Goal: Information Seeking & Learning: Learn about a topic

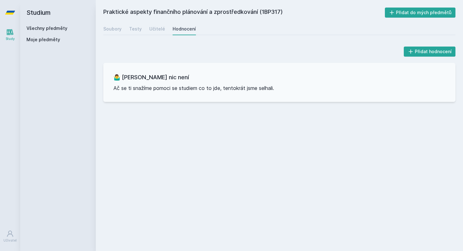
click at [9, 29] on icon at bounding box center [10, 32] width 7 height 6
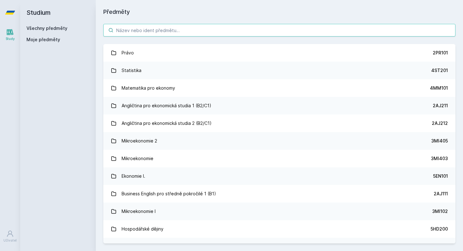
click at [122, 26] on input "search" at bounding box center [279, 30] width 352 height 13
paste input "4IT101"
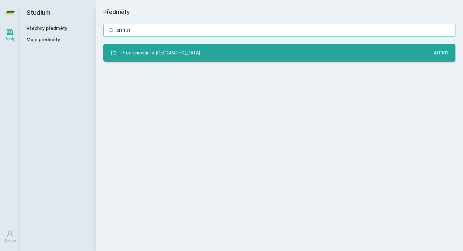
type input "4IT101"
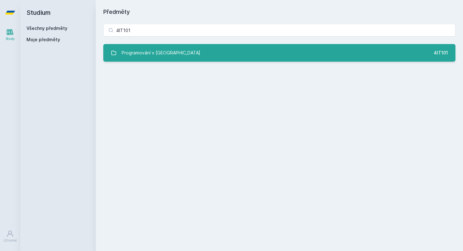
click at [168, 56] on link "Programování v Javě 4IT101" at bounding box center [279, 53] width 352 height 18
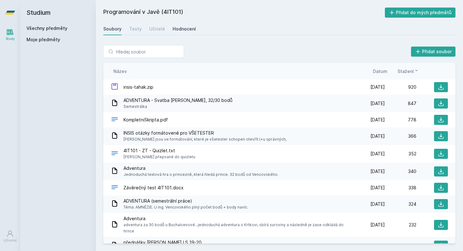
click at [181, 30] on div "Hodnocení" at bounding box center [184, 29] width 23 height 6
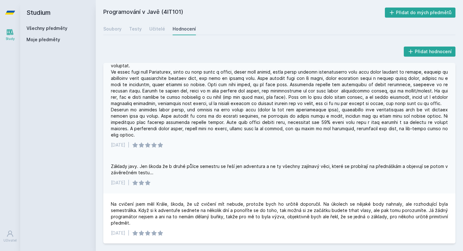
scroll to position [15, 0]
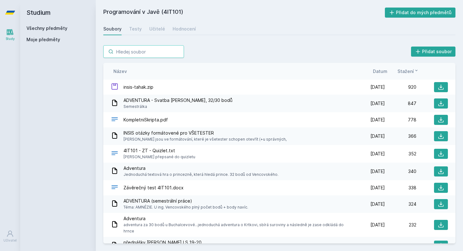
click at [146, 54] on input "search" at bounding box center [143, 51] width 81 height 13
paste input "3PA552"
type input "3PA552"
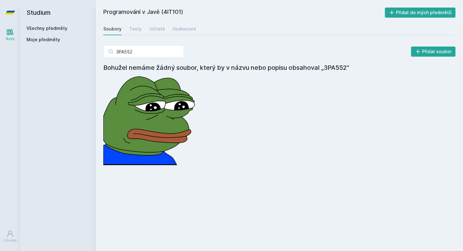
click at [53, 26] on link "Všechny předměty" at bounding box center [46, 28] width 41 height 5
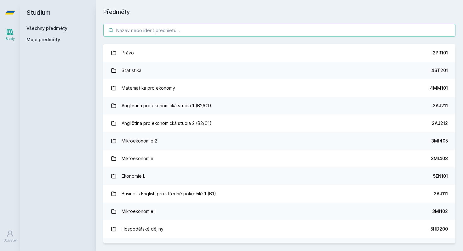
click at [146, 27] on input "search" at bounding box center [279, 30] width 352 height 13
paste input "3PA552"
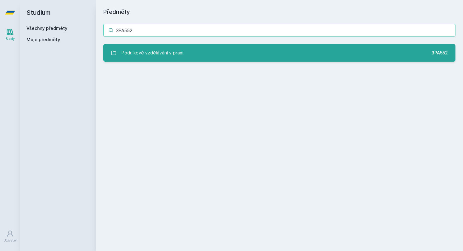
type input "3PA552"
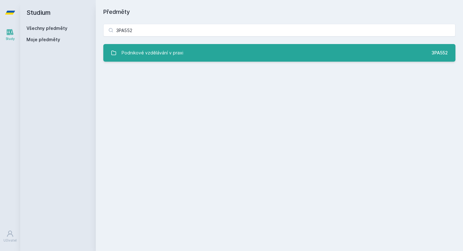
click at [157, 53] on div "Podnikové vzdělávání v praxi" at bounding box center [153, 53] width 62 height 13
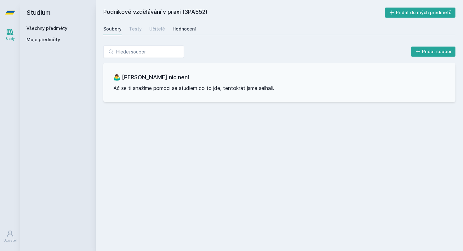
click at [181, 34] on link "Hodnocení" at bounding box center [184, 29] width 23 height 13
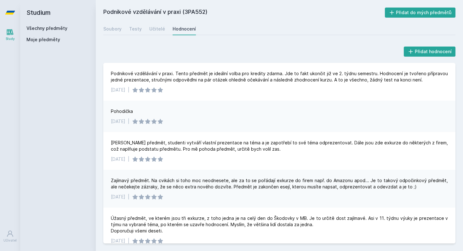
click at [67, 27] on div "Všechny předměty" at bounding box center [57, 28] width 63 height 6
click at [56, 27] on link "Všechny předměty" at bounding box center [46, 28] width 41 height 5
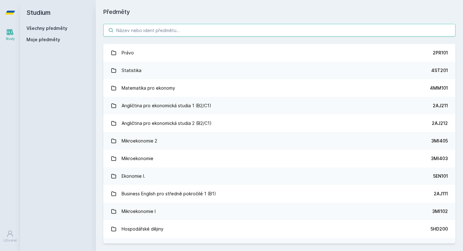
click at [126, 32] on input "search" at bounding box center [279, 30] width 352 height 13
paste input "1DP324"
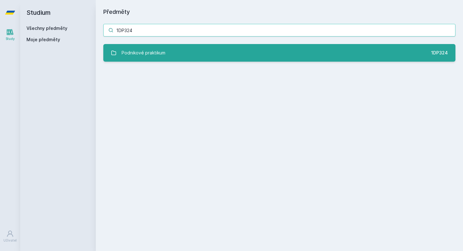
type input "1DP324"
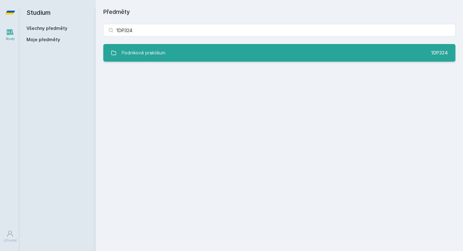
click at [144, 53] on div "Podnikové praktikum" at bounding box center [144, 53] width 44 height 13
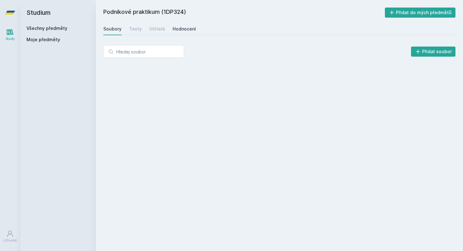
click at [190, 24] on link "Hodnocení" at bounding box center [184, 29] width 23 height 13
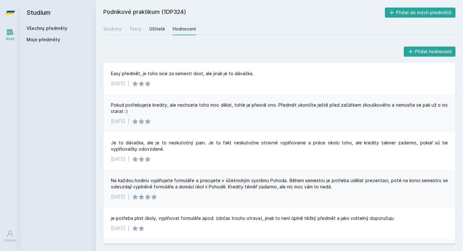
click at [155, 29] on div "Učitelé" at bounding box center [157, 29] width 16 height 6
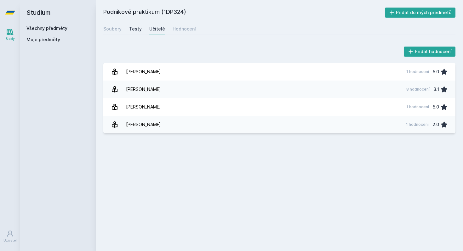
click at [136, 29] on div "Testy" at bounding box center [135, 29] width 13 height 6
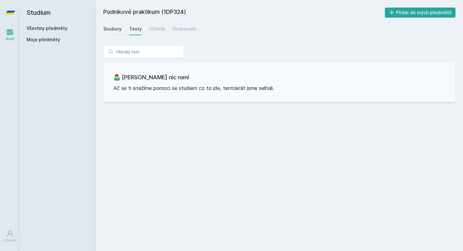
click at [113, 30] on div "Soubory" at bounding box center [112, 29] width 18 height 6
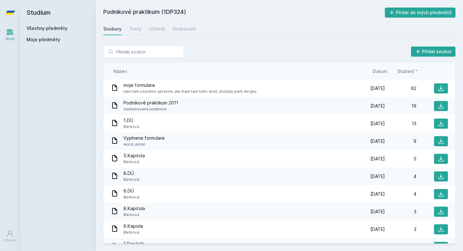
click at [53, 28] on link "Všechny předměty" at bounding box center [46, 28] width 41 height 5
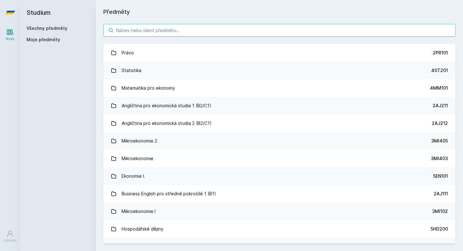
click at [112, 27] on input "search" at bounding box center [279, 30] width 352 height 13
paste input "4ME112"
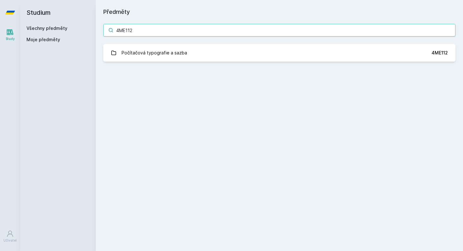
type input "4ME112"
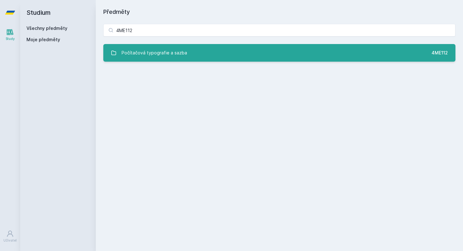
click at [139, 49] on div "Počítačová typografie a sazba" at bounding box center [155, 53] width 66 height 13
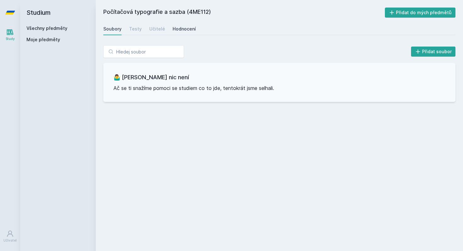
click at [180, 29] on div "Hodnocení" at bounding box center [184, 29] width 23 height 6
click at [59, 25] on h2 "Studium" at bounding box center [57, 12] width 63 height 25
click at [60, 26] on link "Všechny předměty" at bounding box center [46, 28] width 41 height 5
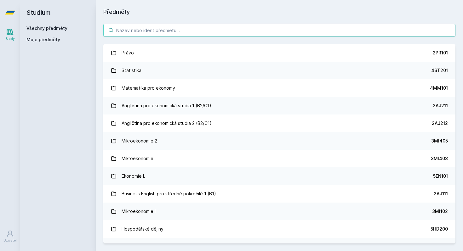
click at [146, 30] on input "search" at bounding box center [279, 30] width 352 height 13
paste input "3PA333"
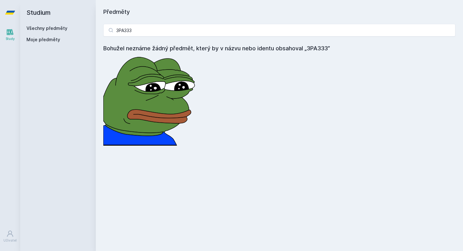
click at [61, 31] on link "Všechny předměty" at bounding box center [46, 28] width 41 height 5
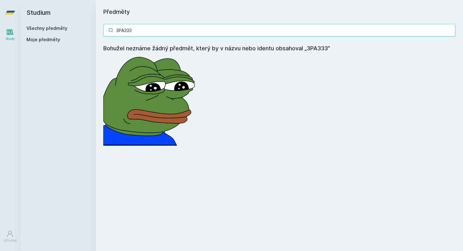
click at [158, 29] on input "3PA333" at bounding box center [279, 30] width 352 height 13
paste input "1BP307"
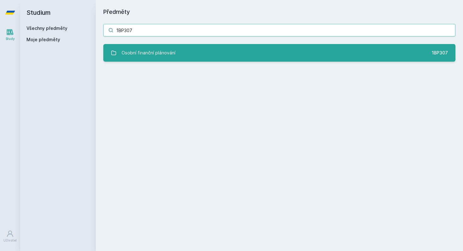
type input "1BP307"
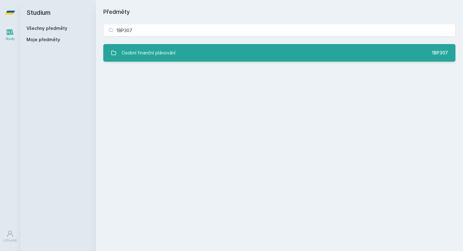
click at [172, 52] on div "Osobní finanční plánování" at bounding box center [149, 53] width 54 height 13
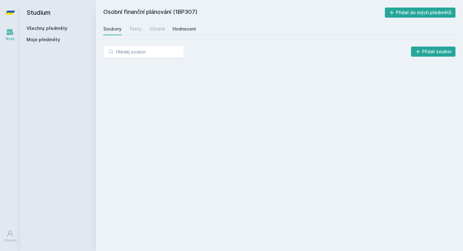
click at [180, 32] on link "Hodnocení" at bounding box center [184, 29] width 23 height 13
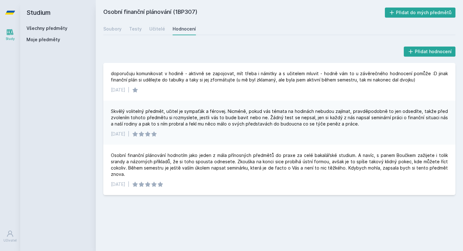
click at [58, 28] on link "Všechny předměty" at bounding box center [46, 28] width 41 height 5
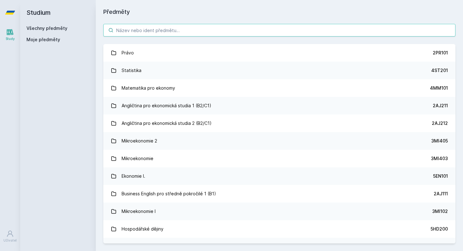
click at [140, 28] on input "search" at bounding box center [279, 30] width 352 height 13
paste input "1FP417"
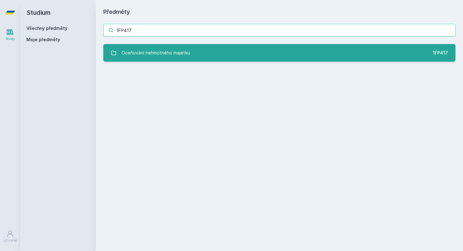
type input "1FP417"
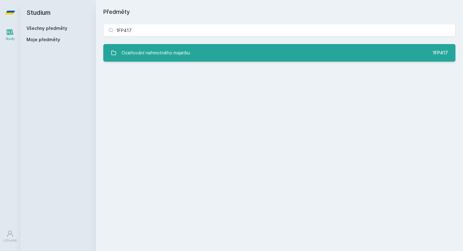
click at [170, 54] on div "Oceňování nehmotného majetku" at bounding box center [156, 53] width 68 height 13
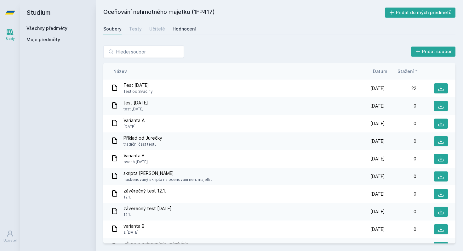
click at [180, 28] on div "Hodnocení" at bounding box center [184, 29] width 23 height 6
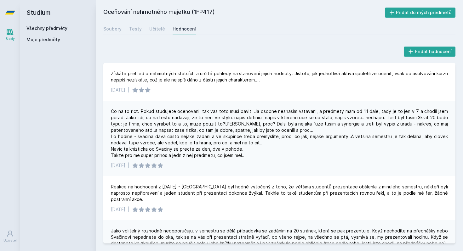
click at [61, 28] on link "Všechny předměty" at bounding box center [46, 28] width 41 height 5
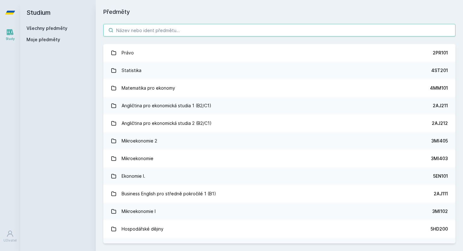
click at [123, 31] on input "search" at bounding box center [279, 30] width 352 height 13
paste input "3LG424"
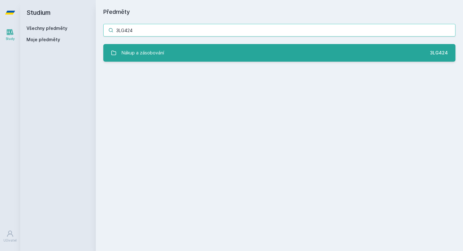
type input "3LG424"
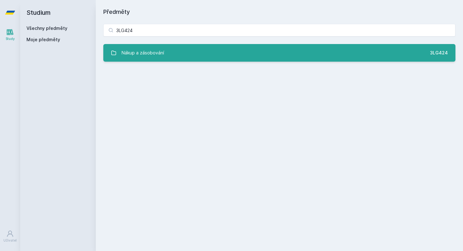
click at [138, 56] on div "Nákup a zásobování" at bounding box center [143, 53] width 43 height 13
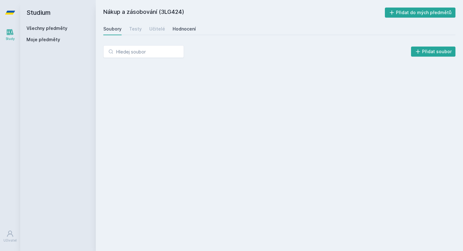
click at [180, 31] on div "Hodnocení" at bounding box center [184, 29] width 23 height 6
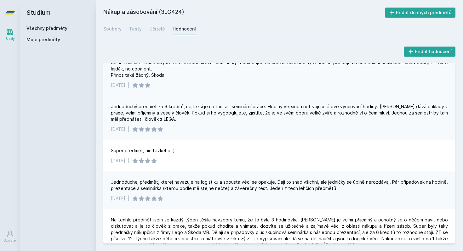
scroll to position [26, 0]
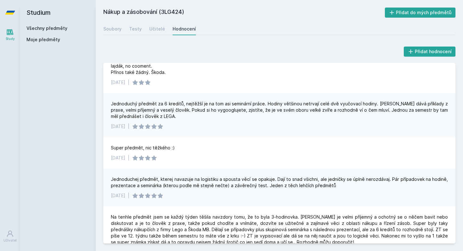
click at [69, 26] on div "Všechny předměty" at bounding box center [57, 28] width 63 height 6
click at [61, 26] on link "Všechny předměty" at bounding box center [46, 28] width 41 height 5
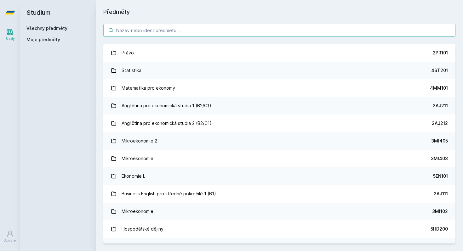
click at [148, 32] on input "search" at bounding box center [279, 30] width 352 height 13
paste input "3PS442"
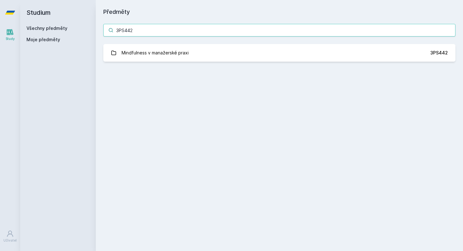
type input "3PS442"
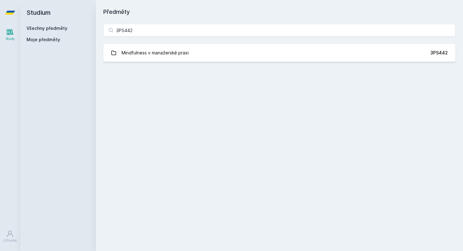
click at [165, 65] on div "3PS442 Mindfulness v manažerské praxi 3PS442 Jejda, něco se pokazilo." at bounding box center [279, 42] width 367 height 53
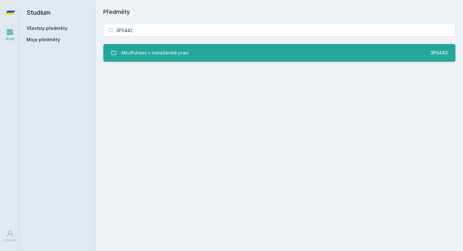
click at [170, 57] on div "Mindfulness v manažerské praxi" at bounding box center [155, 53] width 67 height 13
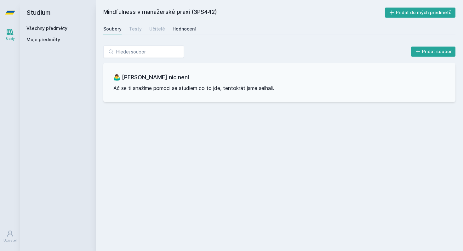
click at [183, 29] on div "Hodnocení" at bounding box center [184, 29] width 23 height 6
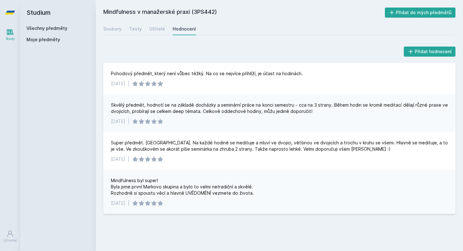
click at [30, 31] on link "Všechny předměty" at bounding box center [46, 28] width 41 height 5
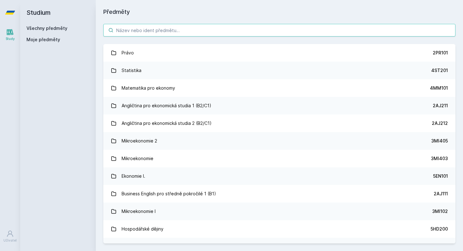
click at [154, 32] on input "search" at bounding box center [279, 30] width 352 height 13
paste input "2MO341"
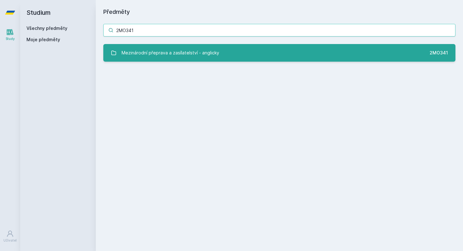
type input "2MO341"
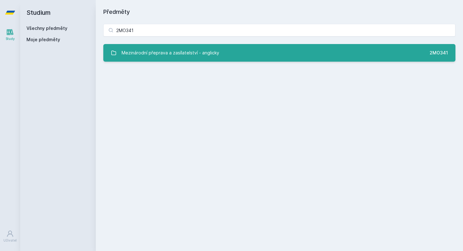
click at [151, 50] on div "Mezinárodní přeprava a zasílatelství - anglicky" at bounding box center [171, 53] width 98 height 13
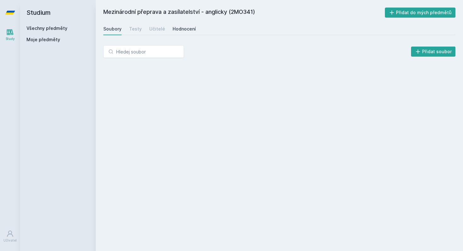
click at [176, 31] on div "Hodnocení" at bounding box center [184, 29] width 23 height 6
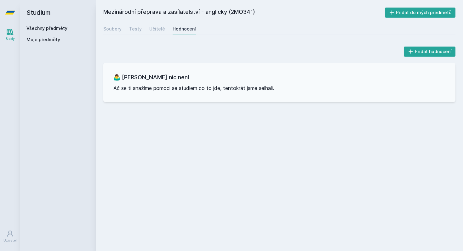
click at [44, 30] on link "Všechny předměty" at bounding box center [46, 28] width 41 height 5
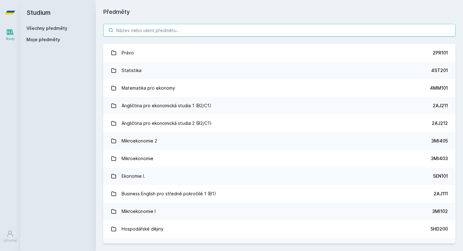
click at [148, 27] on input "search" at bounding box center [279, 30] width 352 height 13
paste input "4ES402"
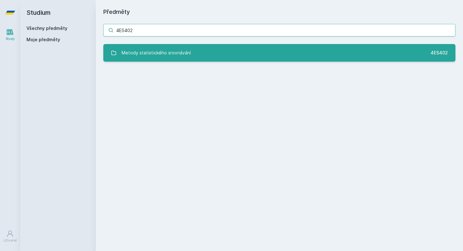
type input "4ES402"
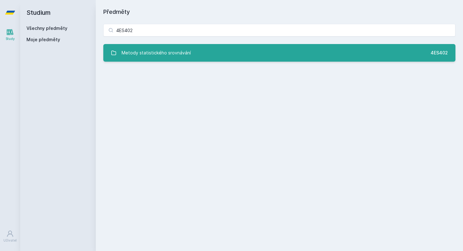
click at [149, 47] on div "Metody statistického srovnávání" at bounding box center [156, 53] width 69 height 13
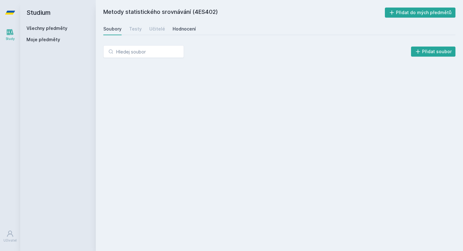
click at [181, 29] on div "Hodnocení" at bounding box center [184, 29] width 23 height 6
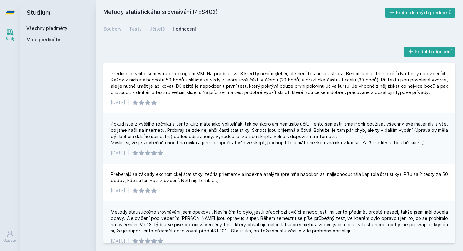
click at [57, 26] on link "Všechny předměty" at bounding box center [46, 28] width 41 height 5
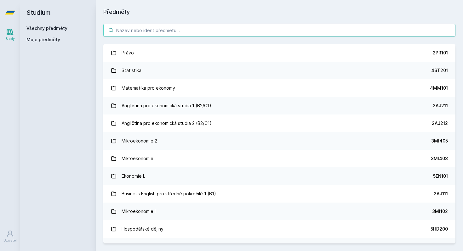
click at [122, 26] on input "search" at bounding box center [279, 30] width 352 height 13
paste input "3PS632"
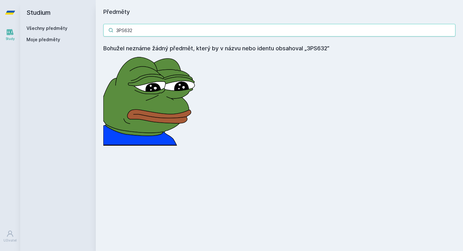
click at [135, 27] on input "3PS632" at bounding box center [279, 30] width 352 height 13
paste input "AM38"
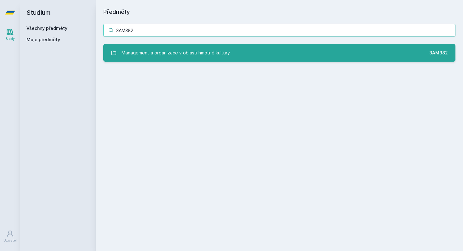
type input "3AM382"
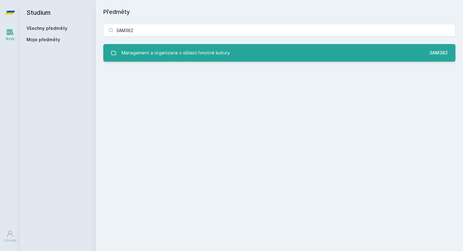
click at [139, 53] on div "Management a organizace v oblasti hmotné kultury" at bounding box center [176, 53] width 108 height 13
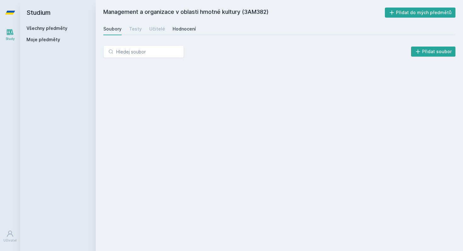
click at [179, 27] on div "Hodnocení" at bounding box center [184, 29] width 23 height 6
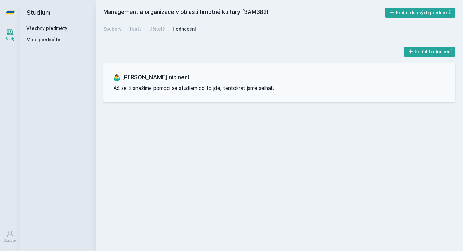
click at [53, 26] on link "Všechny předměty" at bounding box center [46, 28] width 41 height 5
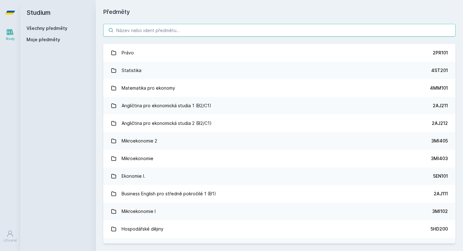
click at [151, 30] on input "search" at bounding box center [279, 30] width 352 height 13
paste input "4ST450"
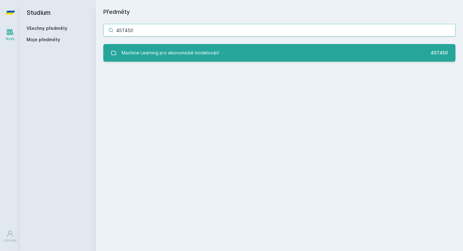
type input "4ST450"
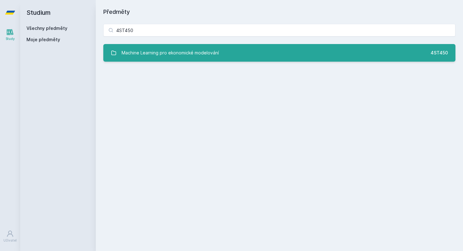
click at [154, 47] on div "Machine Learning pro ekonomické modelování" at bounding box center [170, 53] width 97 height 13
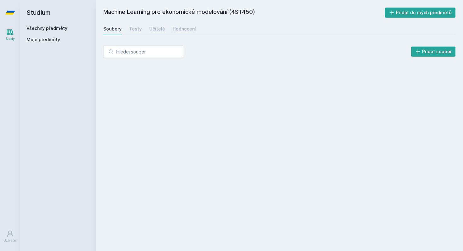
click at [179, 35] on div "Machine Learning pro ekonomické modelování (4ST450) Přidat do mých předmětů [GE…" at bounding box center [279, 126] width 352 height 236
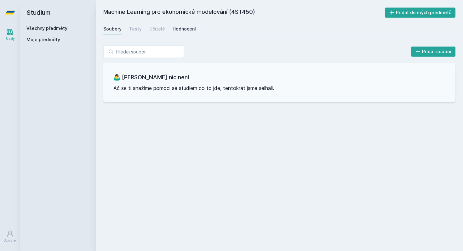
click at [182, 31] on div "Hodnocení" at bounding box center [184, 29] width 23 height 6
click at [56, 29] on link "Všechny předměty" at bounding box center [46, 28] width 41 height 5
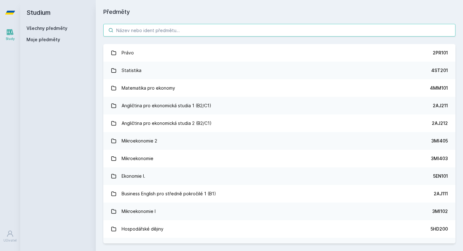
click at [176, 33] on input "search" at bounding box center [279, 30] width 352 height 13
paste input "3PA544"
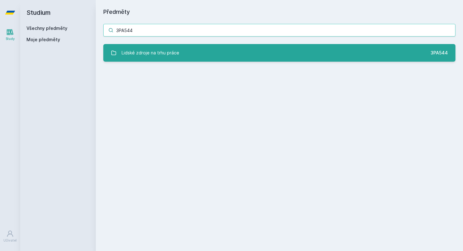
type input "3PA544"
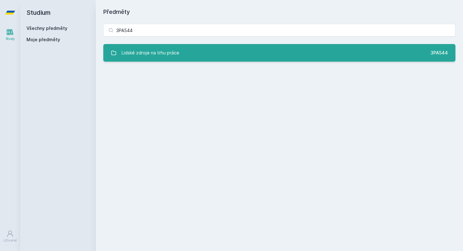
click at [174, 50] on div "Lidské zdroje na trhu práce" at bounding box center [151, 53] width 58 height 13
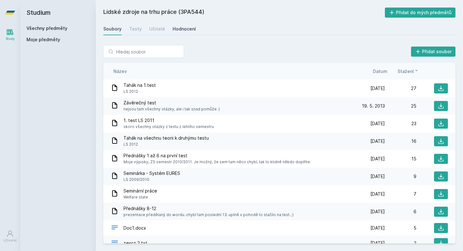
click at [184, 27] on div "Hodnocení" at bounding box center [184, 29] width 23 height 6
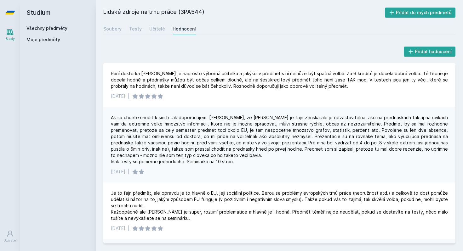
click at [61, 26] on link "Všechny předměty" at bounding box center [46, 28] width 41 height 5
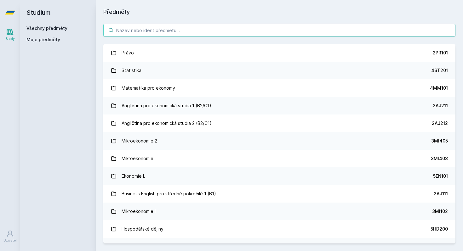
click at [152, 30] on input "search" at bounding box center [279, 30] width 352 height 13
paste input "4EK212"
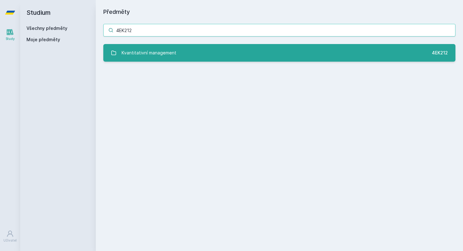
type input "4EK212"
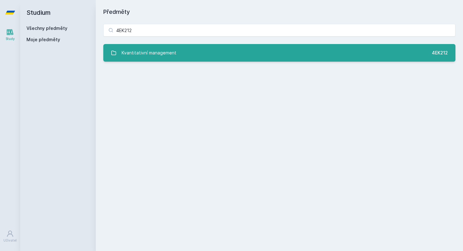
click at [164, 47] on div "Kvantitativní management" at bounding box center [149, 53] width 55 height 13
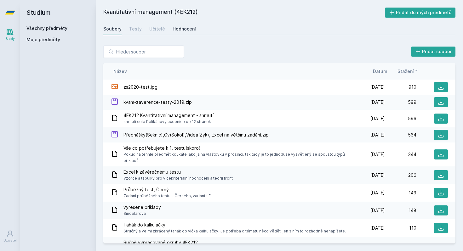
click at [176, 32] on div "Hodnocení" at bounding box center [184, 29] width 23 height 6
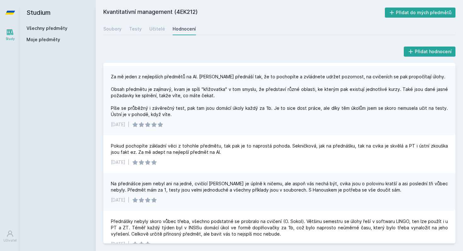
scroll to position [277, 0]
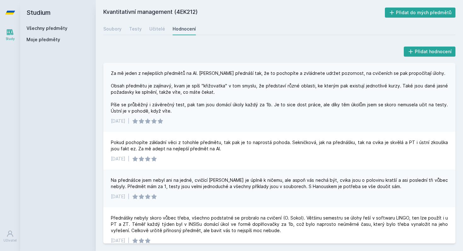
click at [65, 31] on link "Všechny předměty" at bounding box center [46, 28] width 41 height 5
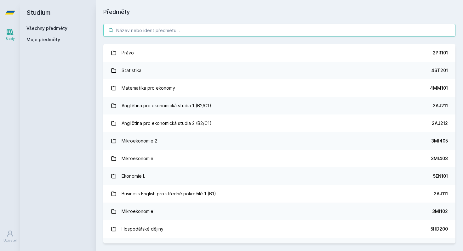
click at [130, 36] on input "search" at bounding box center [279, 30] width 352 height 13
paste input "3MA343"
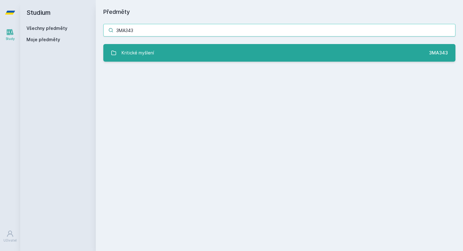
type input "3MA343"
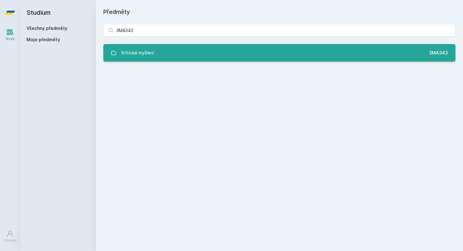
click at [146, 47] on div "Kritické myšlení" at bounding box center [138, 53] width 32 height 13
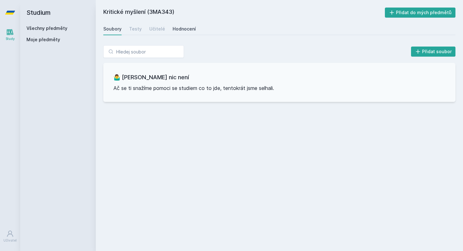
click at [176, 26] on div "Hodnocení" at bounding box center [184, 29] width 23 height 6
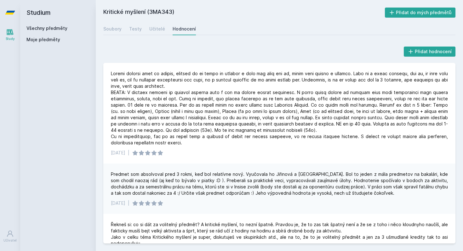
click at [47, 29] on link "Všechny předměty" at bounding box center [46, 28] width 41 height 5
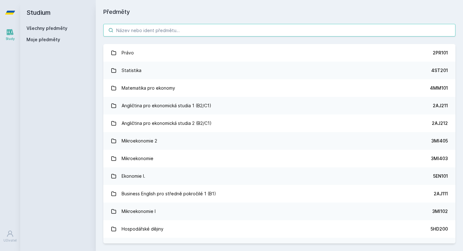
click at [153, 26] on input "search" at bounding box center [279, 30] width 352 height 13
paste input "5RE311"
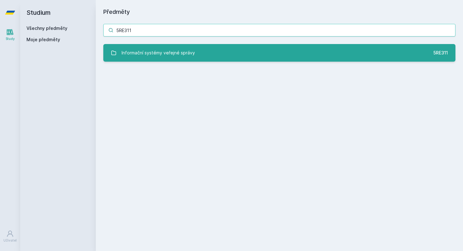
type input "5RE311"
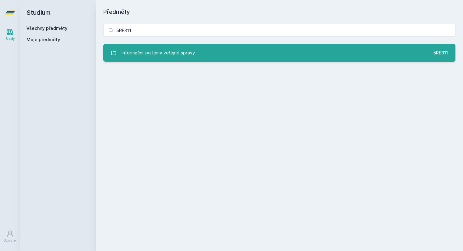
click at [142, 54] on div "Informační systémy veřejné správy" at bounding box center [158, 53] width 73 height 13
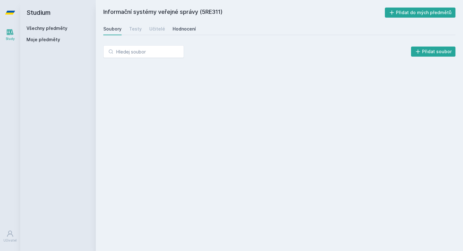
click at [180, 33] on link "Hodnocení" at bounding box center [184, 29] width 23 height 13
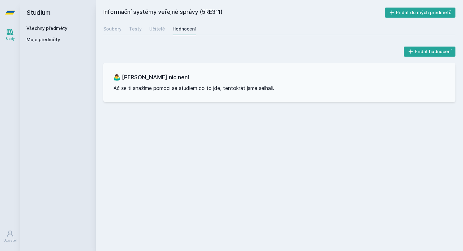
click at [61, 27] on link "Všechny předměty" at bounding box center [46, 28] width 41 height 5
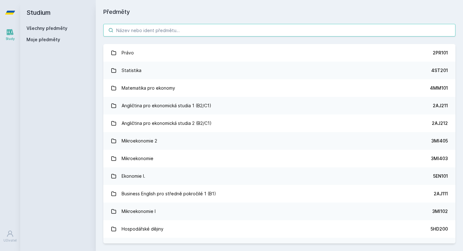
click at [175, 29] on input "search" at bounding box center [279, 30] width 352 height 13
paste input "4IZ110"
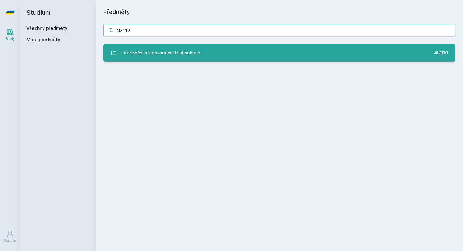
type input "4IZ110"
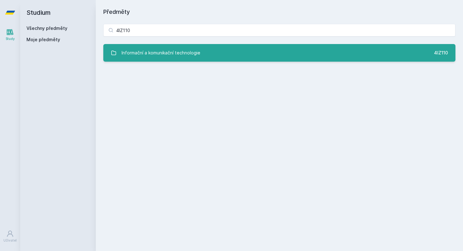
click at [176, 49] on div "Informační a komunikační technologie" at bounding box center [161, 53] width 79 height 13
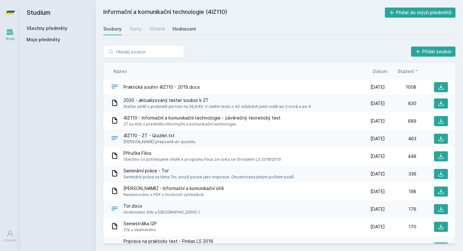
click at [184, 26] on div "Hodnocení" at bounding box center [184, 29] width 23 height 6
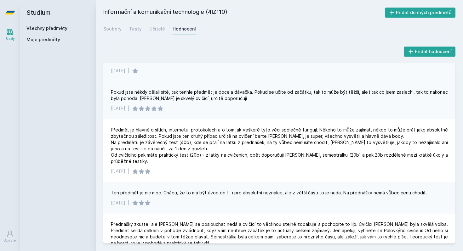
scroll to position [14, 0]
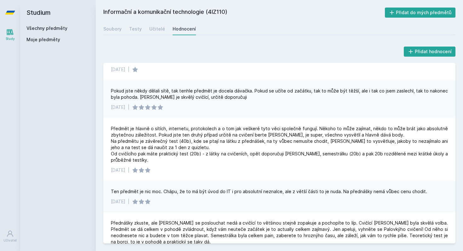
click at [63, 27] on link "Všechny předměty" at bounding box center [46, 28] width 41 height 5
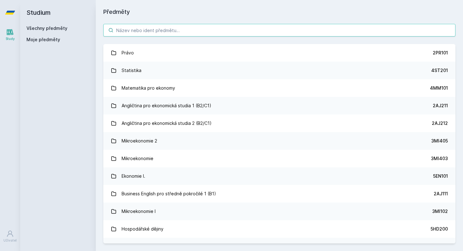
click at [127, 26] on input "search" at bounding box center [279, 30] width 352 height 13
paste input "3PO310"
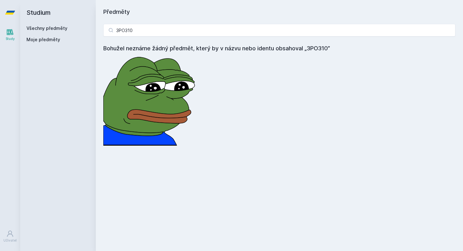
click at [54, 21] on h2 "Studium" at bounding box center [57, 12] width 63 height 25
click at [54, 28] on link "Všechny předměty" at bounding box center [46, 28] width 41 height 5
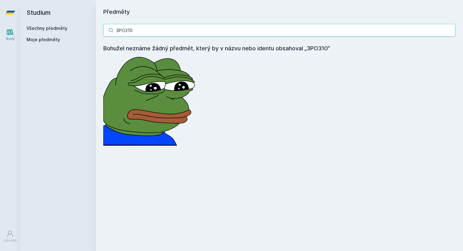
click at [134, 30] on input "3PO310" at bounding box center [279, 30] width 352 height 13
click at [144, 33] on input "3PO310" at bounding box center [279, 30] width 352 height 13
paste input "MG301"
click at [262, 35] on input "3MG301" at bounding box center [279, 30] width 352 height 13
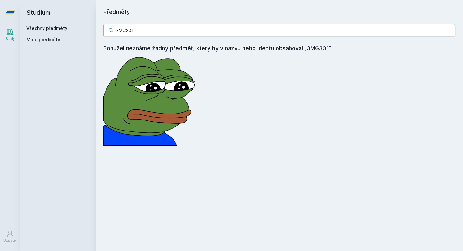
click at [262, 35] on input "3MG301" at bounding box center [279, 30] width 352 height 13
paste input "A348"
type input "3MA348"
